Goal: Transaction & Acquisition: Purchase product/service

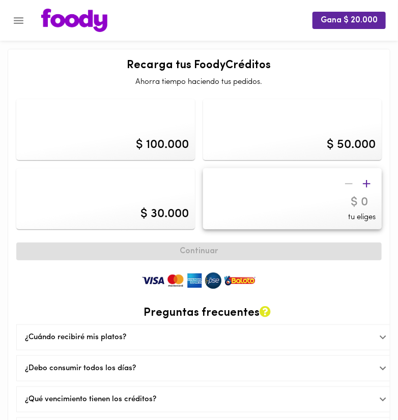
click at [26, 15] on button "Menu" at bounding box center [18, 20] width 25 height 25
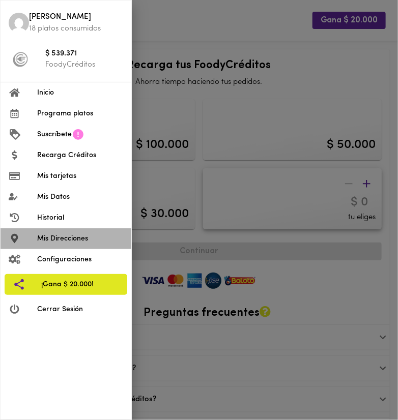
click at [97, 243] on span "Mis Direcciones" at bounding box center [80, 239] width 86 height 11
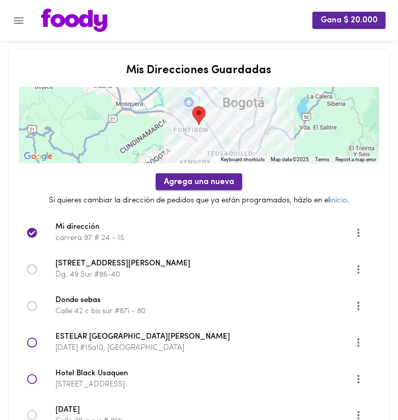
click at [172, 185] on span "Agrega una nueva" at bounding box center [199, 183] width 70 height 10
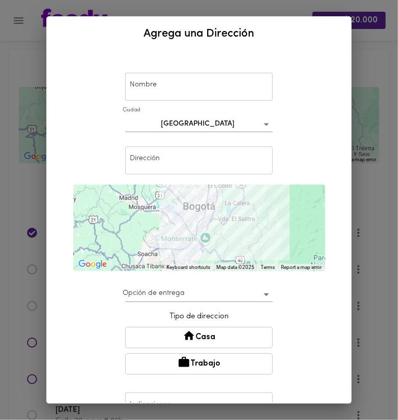
click at [168, 91] on input "text" at bounding box center [199, 87] width 148 height 28
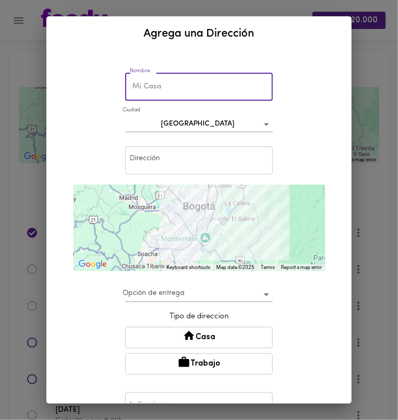
click at [168, 91] on input "text" at bounding box center [199, 87] width 148 height 28
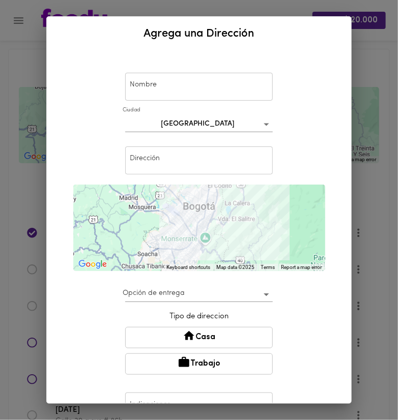
click at [359, 50] on div "Agrega una Dirección Nombre Nombre [GEOGRAPHIC_DATA] bogota Dirección Dirección…" at bounding box center [199, 210] width 398 height 420
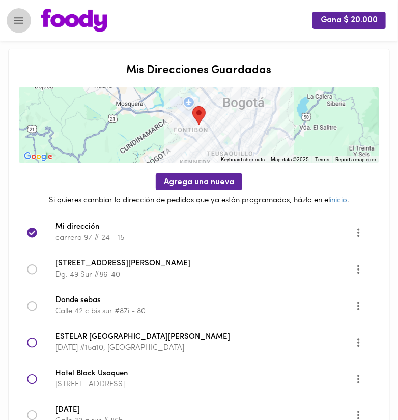
click at [23, 18] on icon "Menu" at bounding box center [18, 20] width 13 height 13
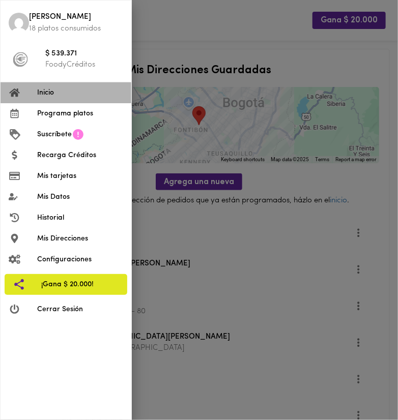
click at [59, 89] on span "Inicio" at bounding box center [80, 93] width 86 height 11
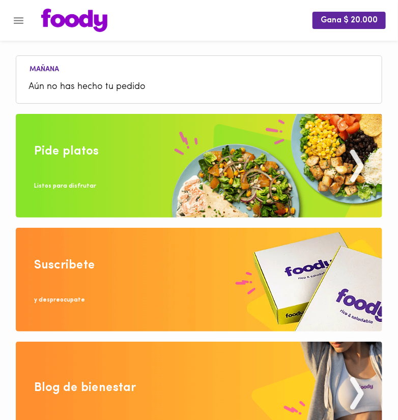
click at [167, 153] on img at bounding box center [199, 166] width 366 height 104
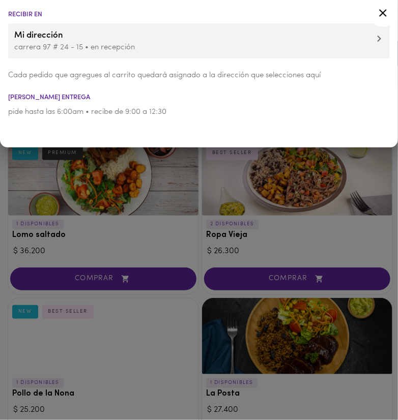
click at [158, 159] on div at bounding box center [199, 210] width 398 height 420
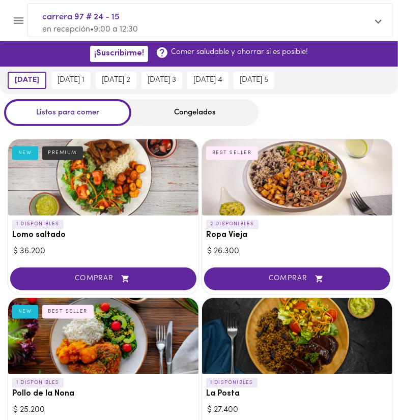
click at [189, 117] on div "Congelados" at bounding box center [194, 112] width 127 height 27
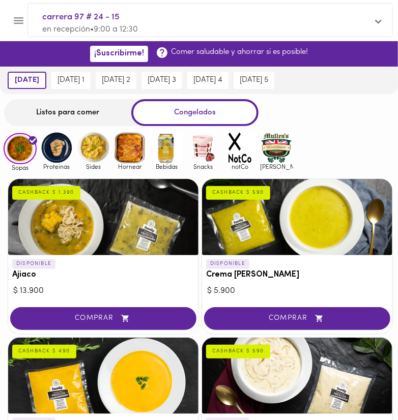
click at [203, 160] on img at bounding box center [203, 147] width 33 height 33
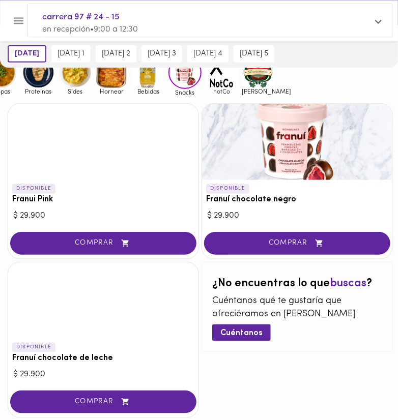
scroll to position [53, 0]
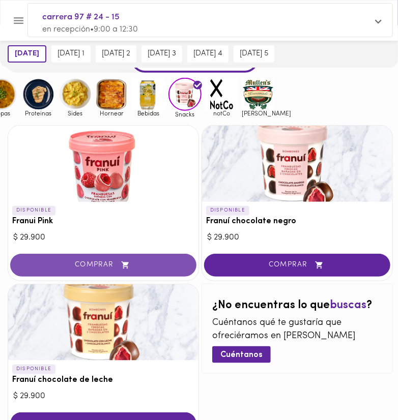
click at [113, 260] on button "COMPRAR" at bounding box center [103, 265] width 186 height 23
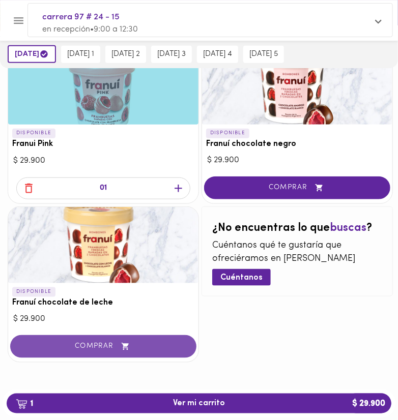
click at [122, 335] on button "COMPRAR" at bounding box center [103, 346] width 186 height 23
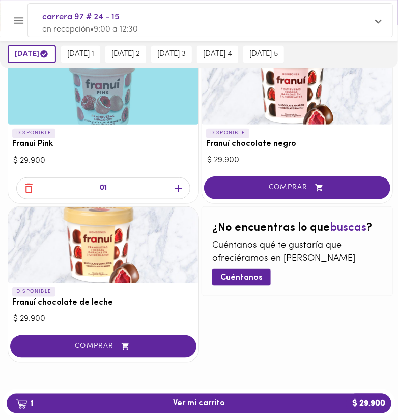
scroll to position [121, 0]
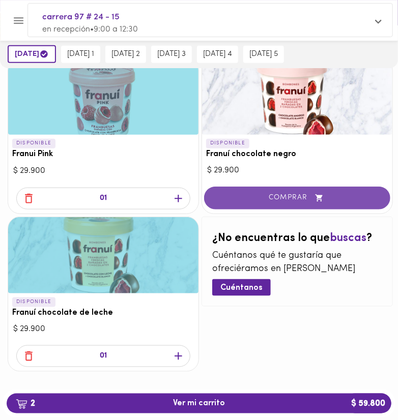
click at [313, 198] on span "COMPRAR" at bounding box center [297, 198] width 161 height 9
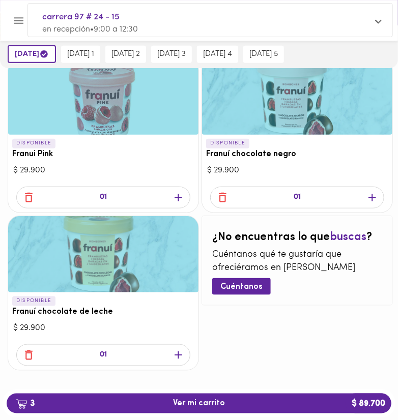
click at [372, 194] on icon "button" at bounding box center [372, 197] width 13 height 13
click at [175, 195] on icon "button" at bounding box center [178, 197] width 13 height 13
click at [180, 353] on icon "button" at bounding box center [178, 355] width 13 height 13
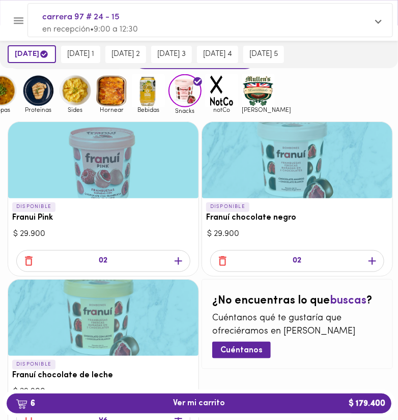
scroll to position [12, 0]
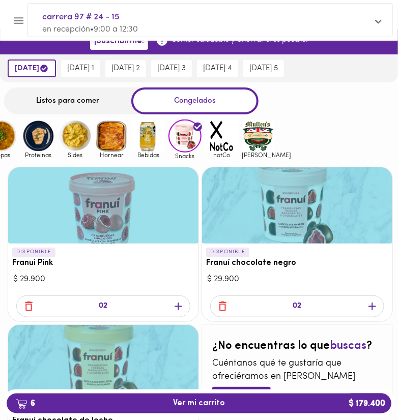
click at [228, 135] on img at bounding box center [221, 136] width 33 height 33
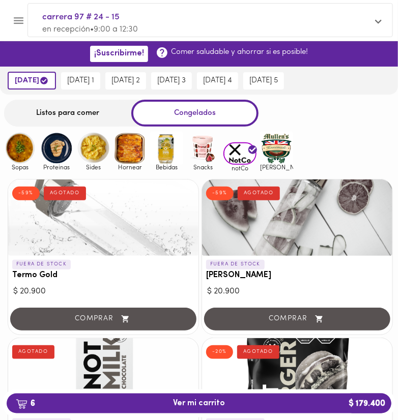
click at [263, 135] on img at bounding box center [276, 148] width 33 height 33
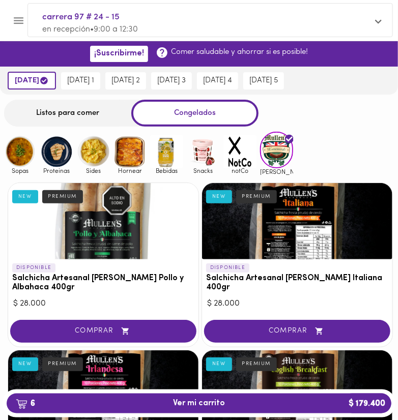
click at [40, 159] on img at bounding box center [56, 151] width 33 height 33
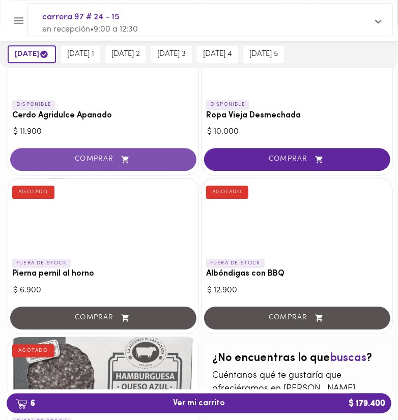
scroll to position [537, 0]
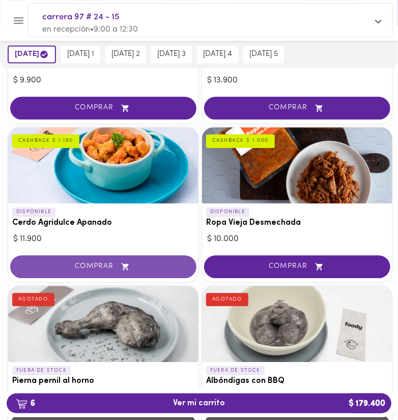
click at [66, 275] on button "COMPRAR" at bounding box center [103, 266] width 186 height 23
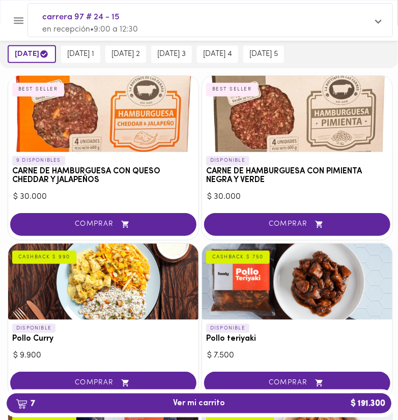
scroll to position [53, 0]
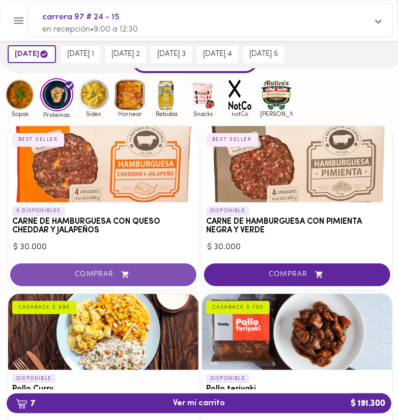
click at [129, 274] on icon "button" at bounding box center [125, 275] width 13 height 9
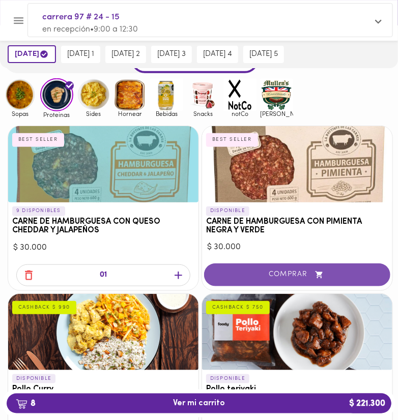
click at [248, 270] on button "COMPRAR" at bounding box center [297, 275] width 186 height 23
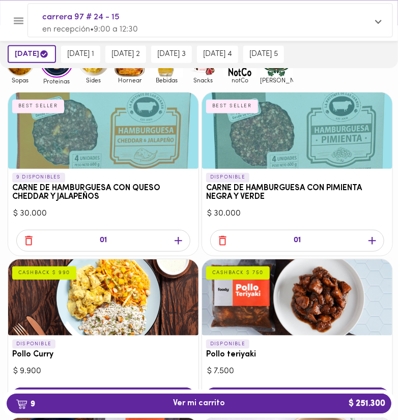
scroll to position [107, 0]
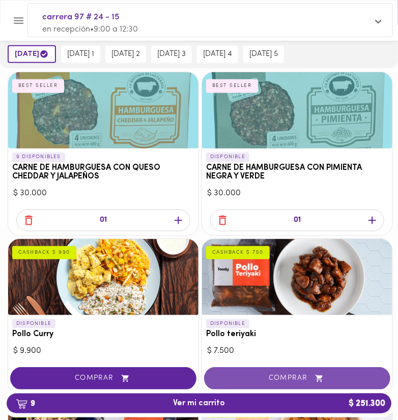
click at [245, 370] on button "COMPRAR" at bounding box center [297, 378] width 186 height 23
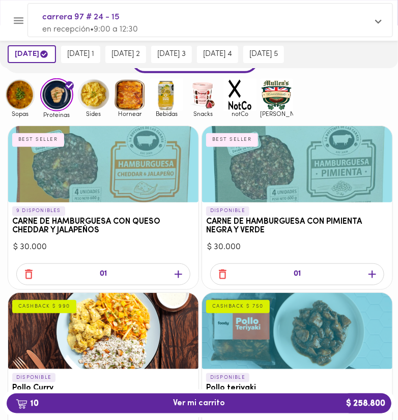
scroll to position [0, 0]
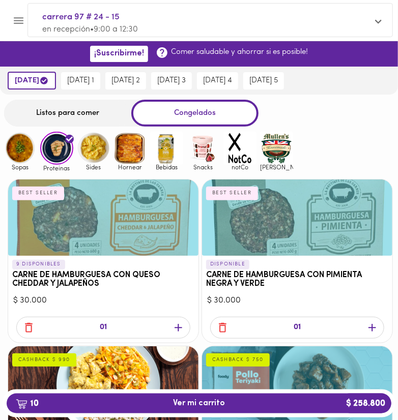
click at [137, 145] on img at bounding box center [129, 148] width 33 height 33
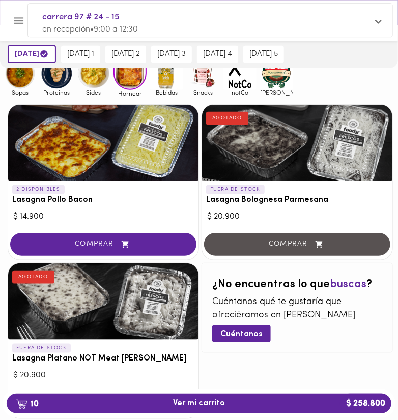
scroll to position [107, 0]
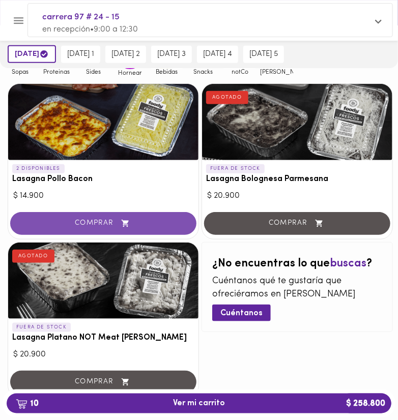
click at [144, 224] on span "COMPRAR" at bounding box center [103, 223] width 161 height 9
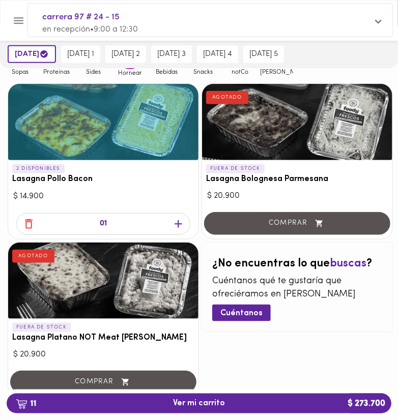
click at [187, 222] on div "01" at bounding box center [103, 224] width 174 height 22
click at [181, 223] on icon "button" at bounding box center [179, 224] width 8 height 8
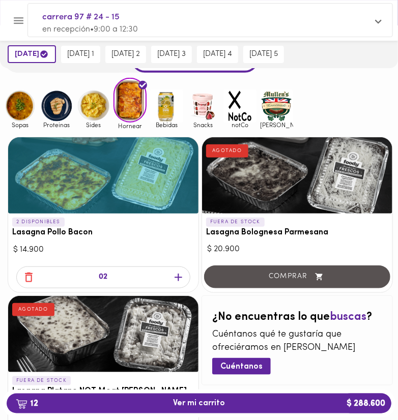
scroll to position [0, 0]
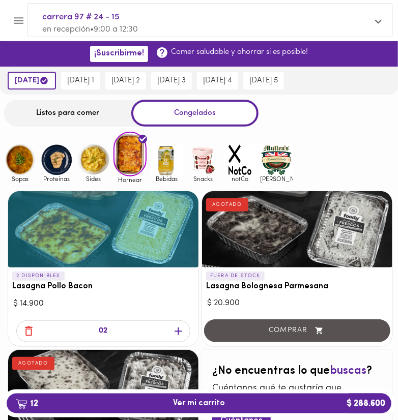
click at [172, 171] on img at bounding box center [166, 160] width 33 height 33
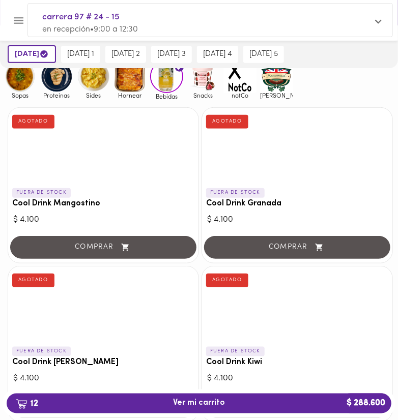
scroll to position [21, 0]
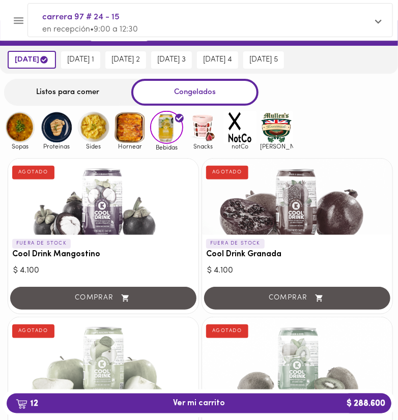
click at [205, 144] on span "Snacks" at bounding box center [203, 146] width 33 height 7
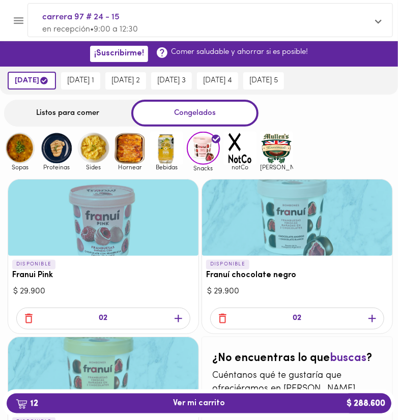
click at [228, 148] on img at bounding box center [239, 148] width 33 height 33
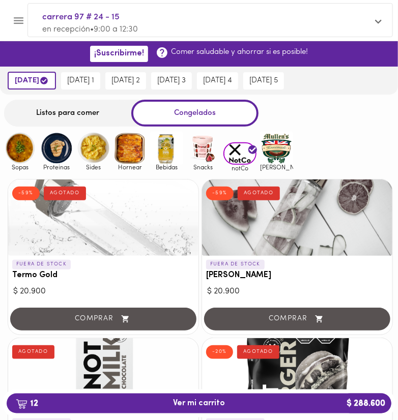
click at [286, 155] on img at bounding box center [276, 148] width 33 height 33
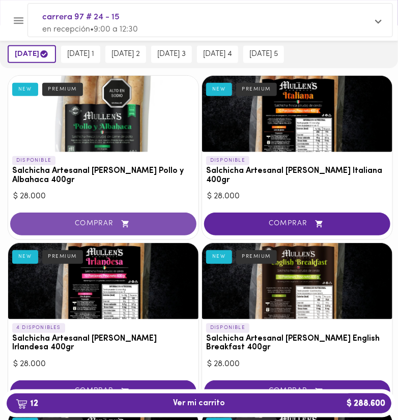
click at [131, 230] on button "COMPRAR" at bounding box center [103, 224] width 186 height 23
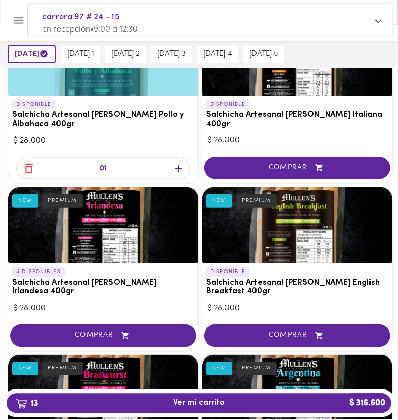
scroll to position [215, 0]
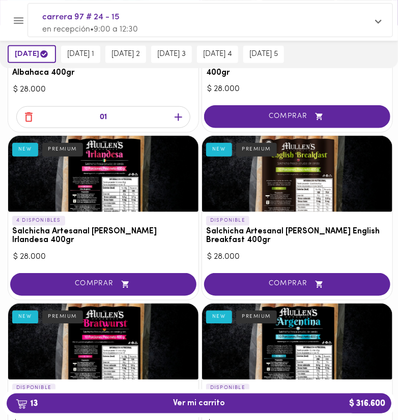
click at [128, 281] on icon "button" at bounding box center [125, 284] width 13 height 9
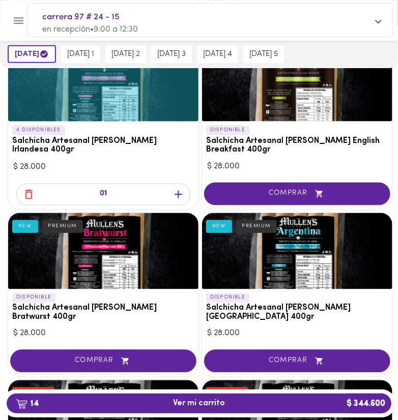
scroll to position [430, 0]
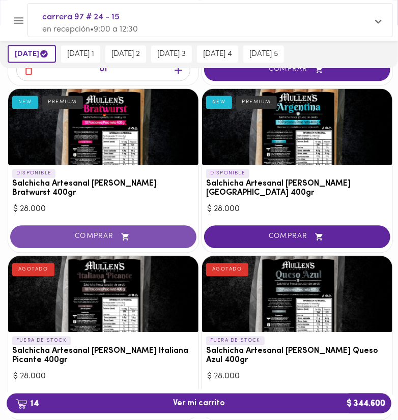
click at [169, 233] on span "COMPRAR" at bounding box center [103, 237] width 161 height 9
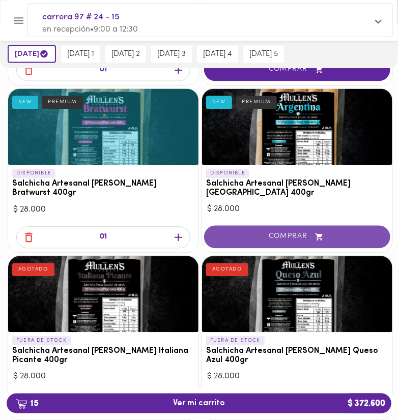
click at [246, 233] on span "COMPRAR" at bounding box center [297, 237] width 161 height 9
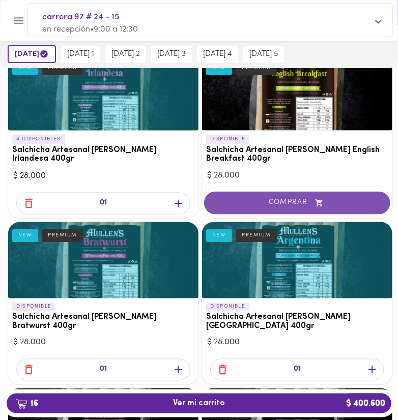
scroll to position [269, 0]
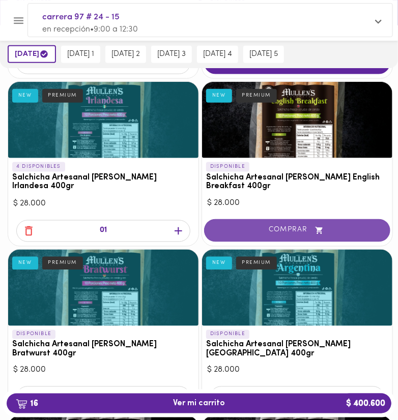
click at [266, 230] on span "COMPRAR" at bounding box center [297, 230] width 161 height 9
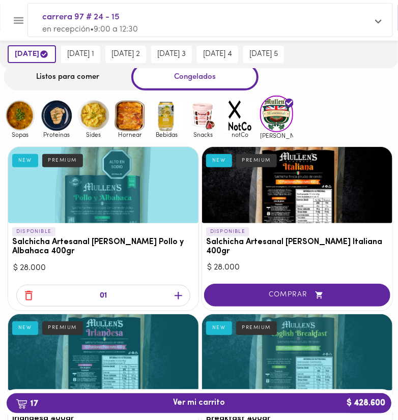
scroll to position [0, 0]
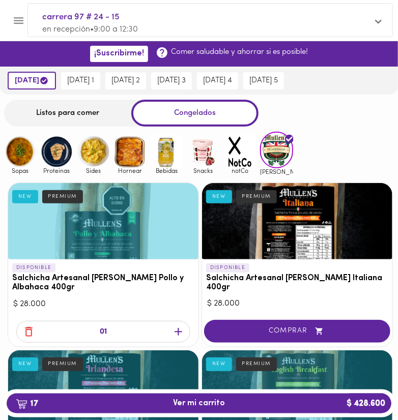
click at [48, 154] on img at bounding box center [56, 151] width 33 height 33
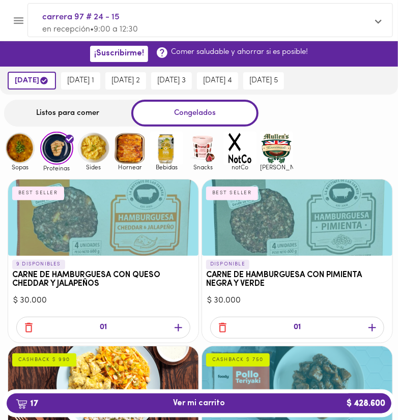
click at [30, 144] on img at bounding box center [20, 148] width 33 height 33
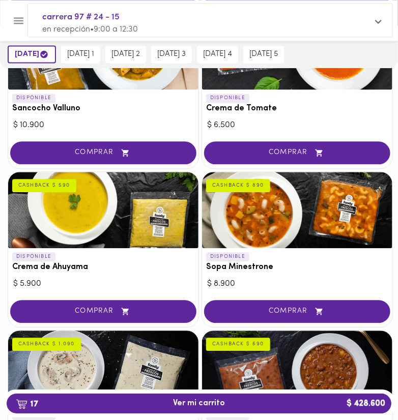
scroll to position [484, 0]
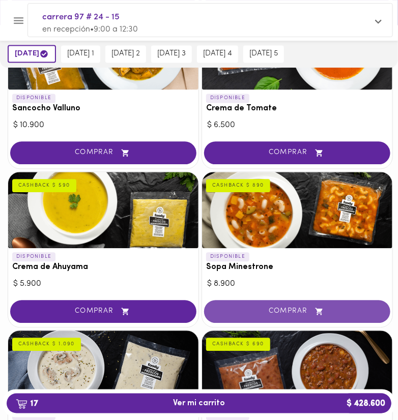
click at [253, 310] on span "COMPRAR" at bounding box center [297, 312] width 161 height 9
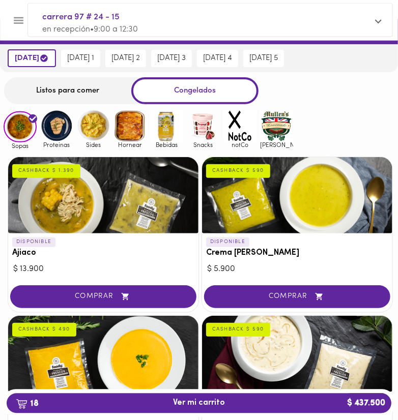
scroll to position [0, 0]
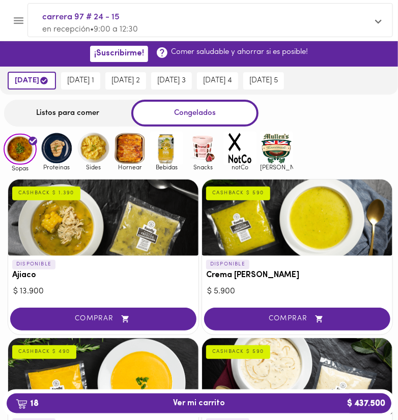
click at [48, 149] on img at bounding box center [56, 148] width 33 height 33
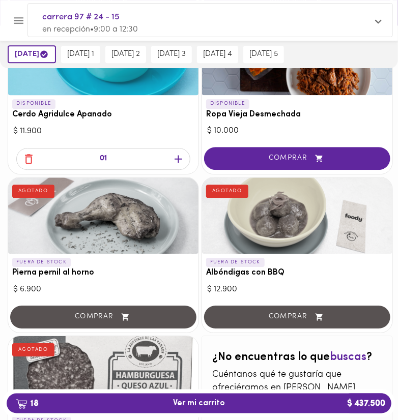
scroll to position [773, 0]
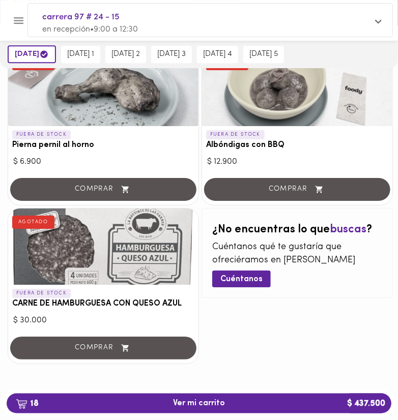
click at [267, 19] on span "carrera 97 # 24 - 15" at bounding box center [205, 17] width 326 height 13
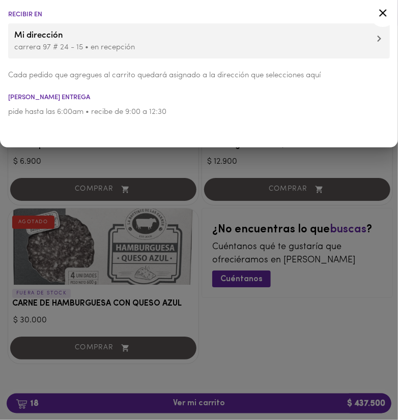
click at [317, 334] on div at bounding box center [199, 210] width 398 height 420
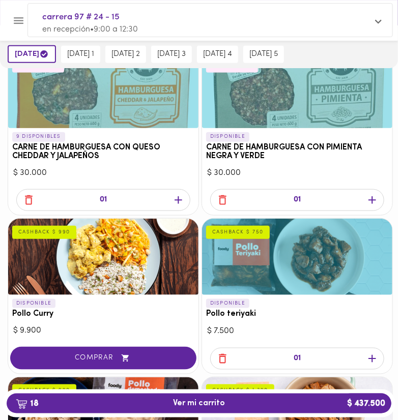
scroll to position [0, 0]
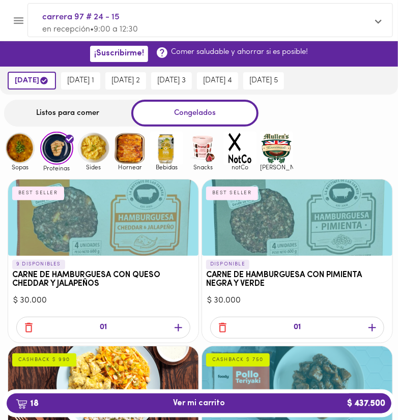
click at [94, 152] on img at bounding box center [93, 148] width 33 height 33
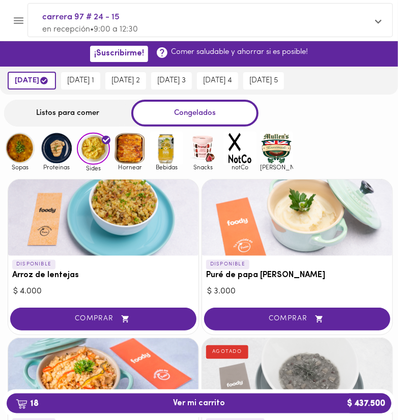
click at [141, 148] on img at bounding box center [129, 148] width 33 height 33
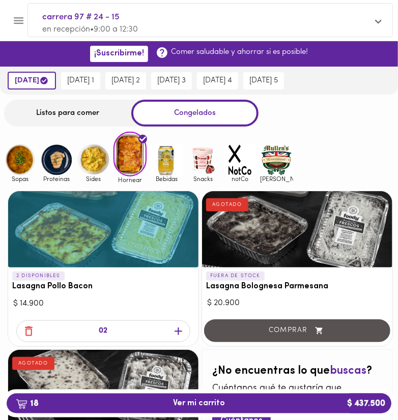
click at [57, 162] on img at bounding box center [56, 160] width 33 height 33
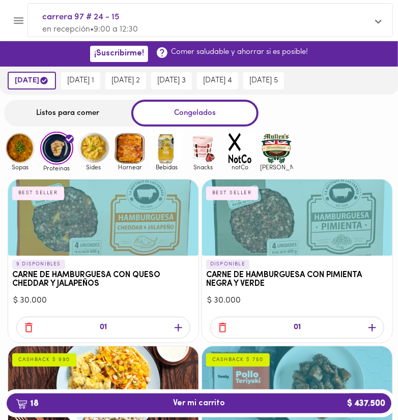
click at [105, 150] on img at bounding box center [93, 148] width 33 height 33
